Goal: Transaction & Acquisition: Purchase product/service

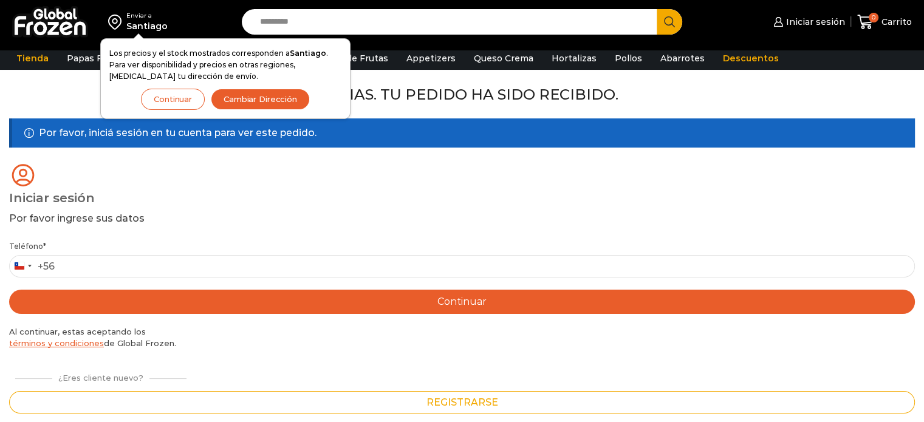
scroll to position [58, 0]
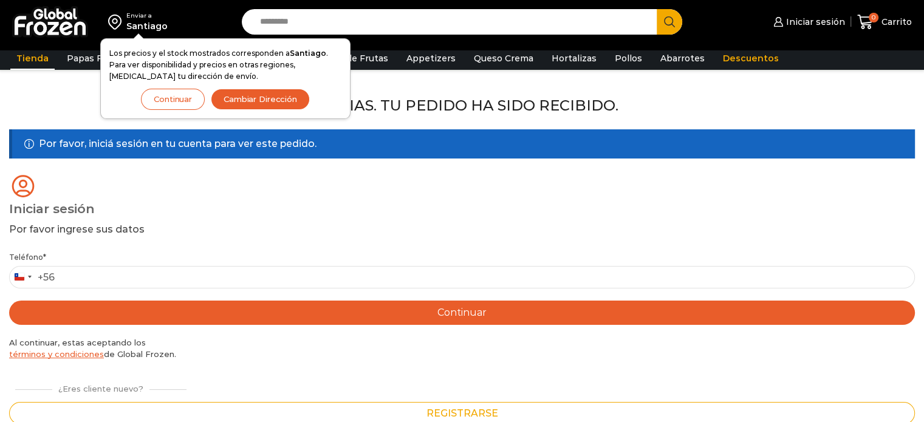
click at [30, 61] on link "Tienda" at bounding box center [32, 58] width 44 height 23
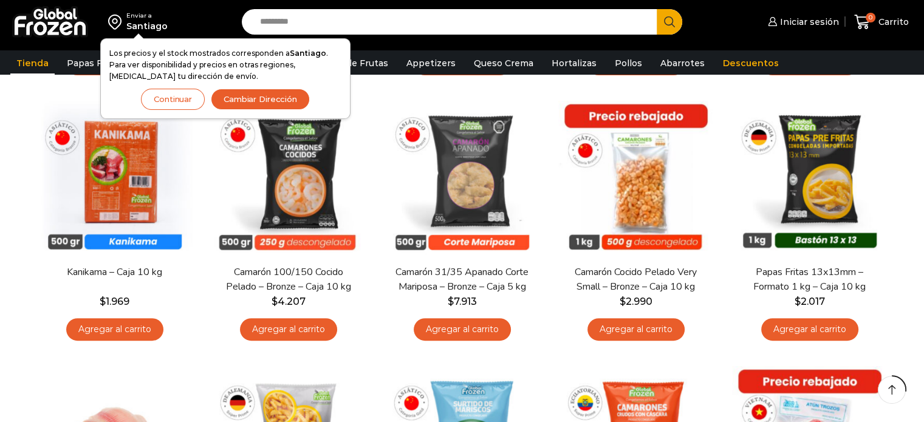
scroll to position [313, 0]
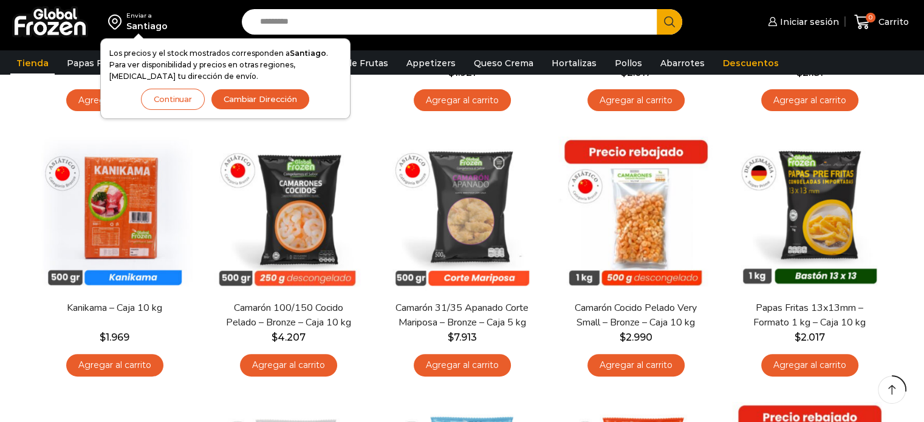
drag, startPoint x: 928, startPoint y: 56, endPoint x: 932, endPoint y: 134, distance: 78.5
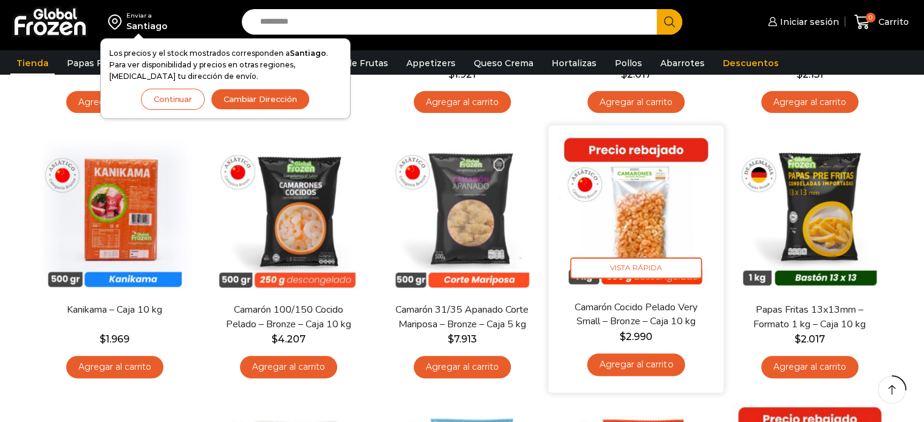
click at [654, 201] on img at bounding box center [635, 213] width 157 height 157
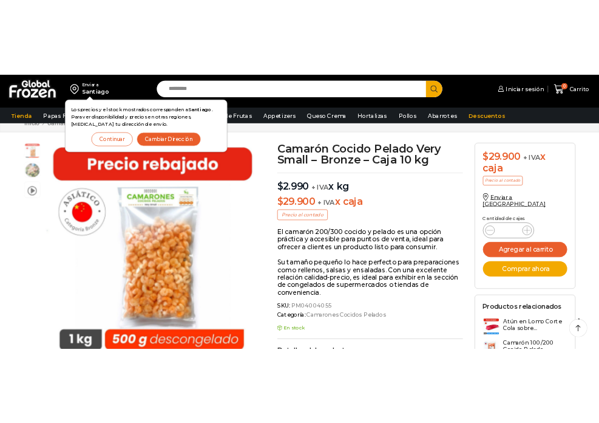
scroll to position [52, 0]
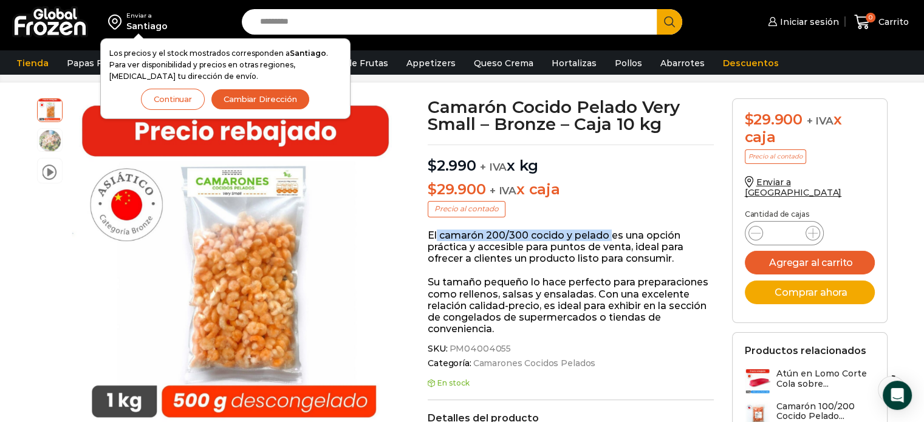
drag, startPoint x: 437, startPoint y: 233, endPoint x: 607, endPoint y: 236, distance: 170.7
click at [607, 236] on p "El camarón 200/300 cocido y pelado es una opción práctica y accesible para punt…" at bounding box center [571, 247] width 286 height 35
copy p "camarón 200/300 cocido y pelado"
